Goal: Check status: Check status

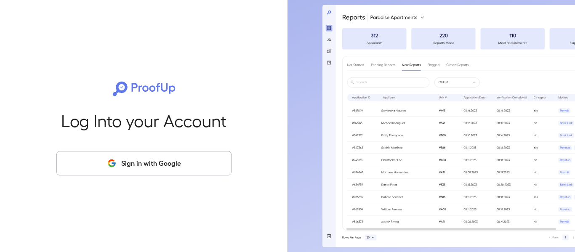
click at [120, 166] on button "Sign in with Google" at bounding box center [143, 163] width 175 height 24
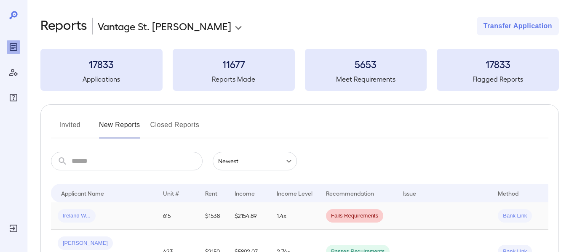
click at [83, 213] on span "Ireland W..." at bounding box center [77, 216] width 38 height 8
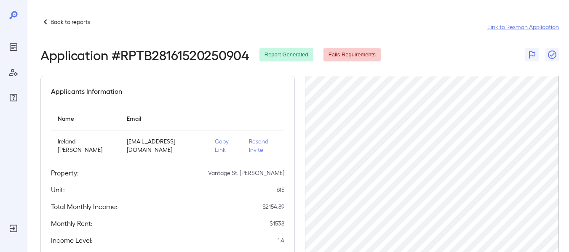
click at [485, 43] on header "Back to reports Link to Resman Application Application # RPTB28161520250904 Rep…" at bounding box center [299, 39] width 518 height 45
click at [497, 27] on link "Link to Resman Application" at bounding box center [523, 27] width 72 height 8
